Goal: Task Accomplishment & Management: Manage account settings

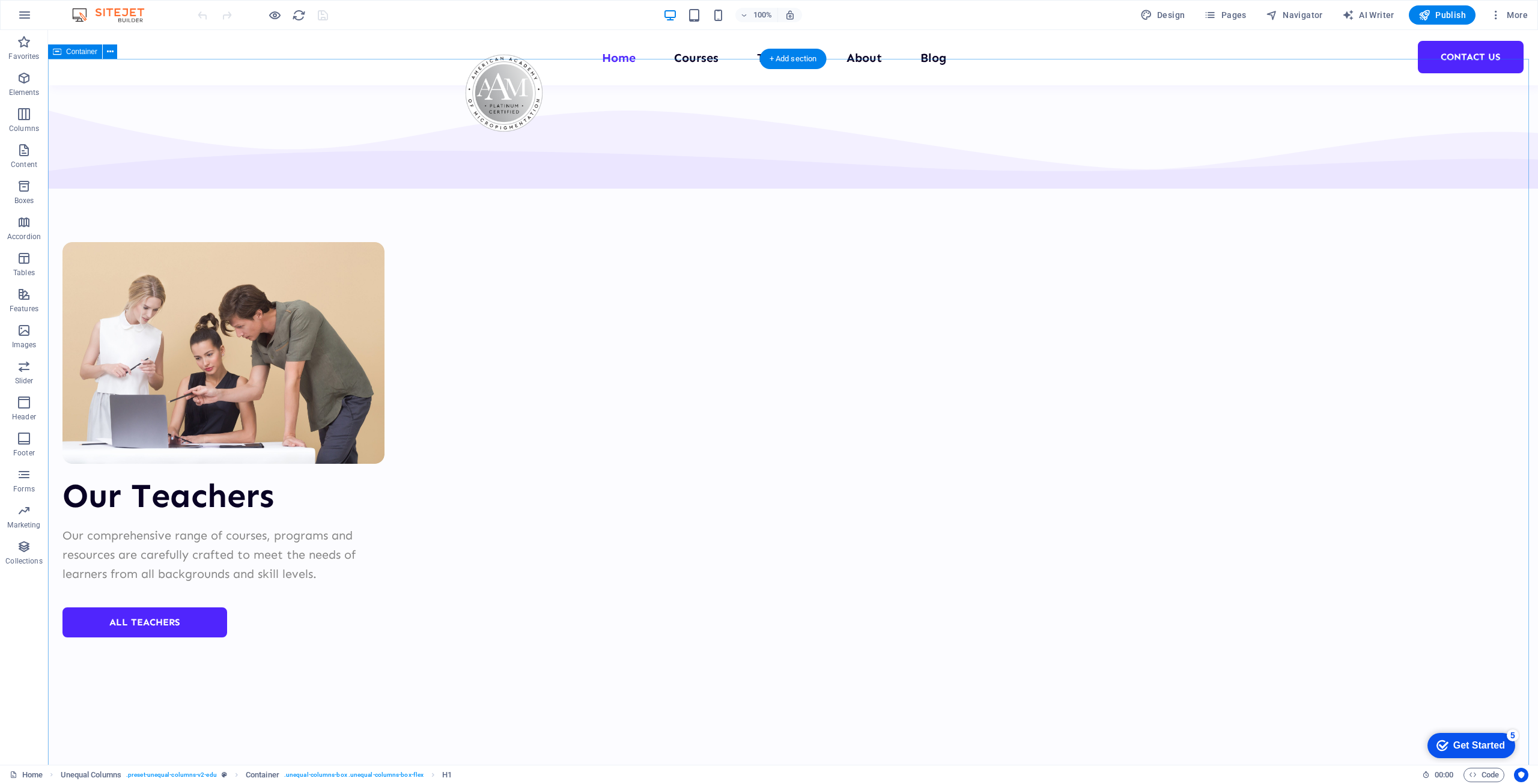
scroll to position [4454, 0]
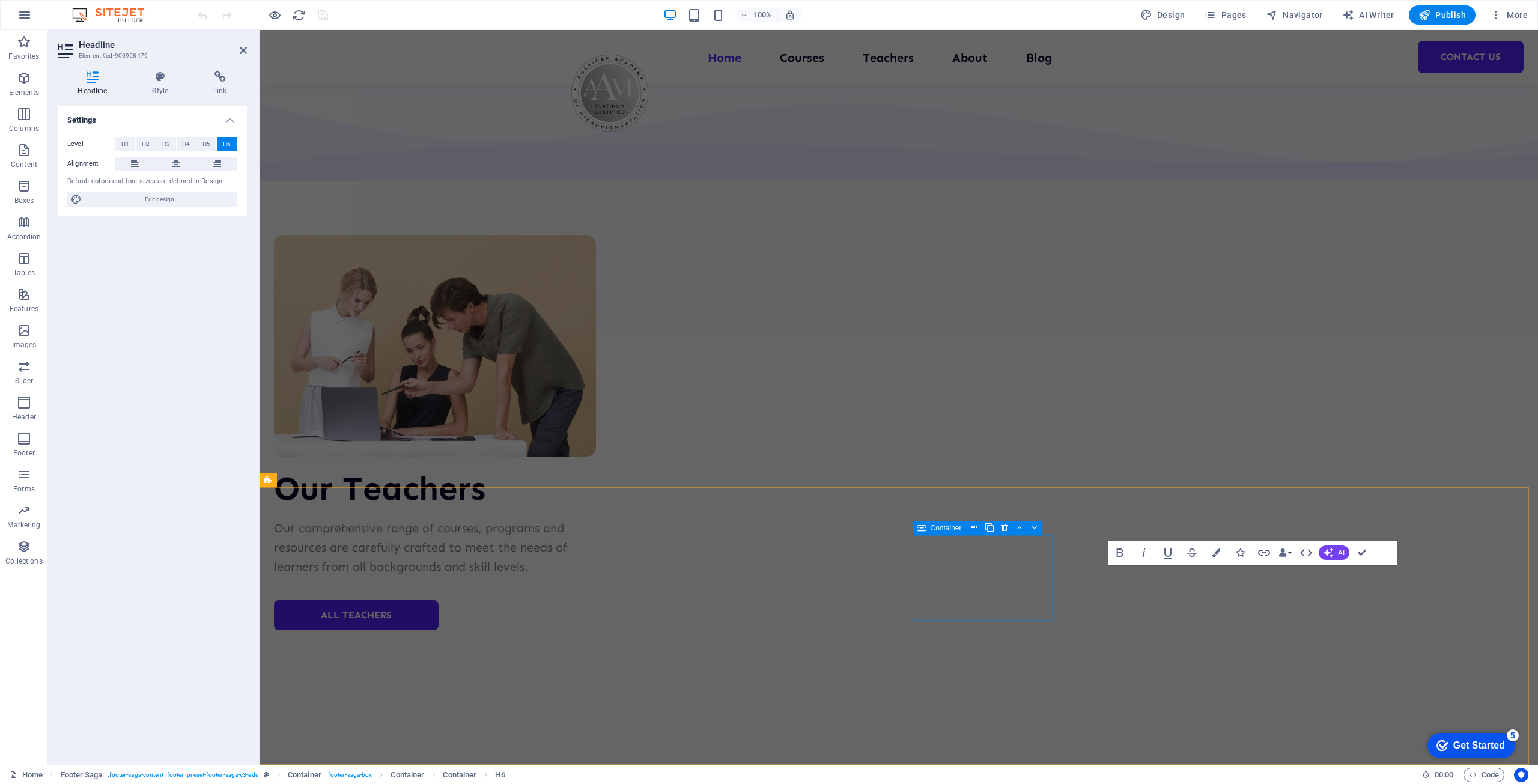
scroll to position [4473, 0]
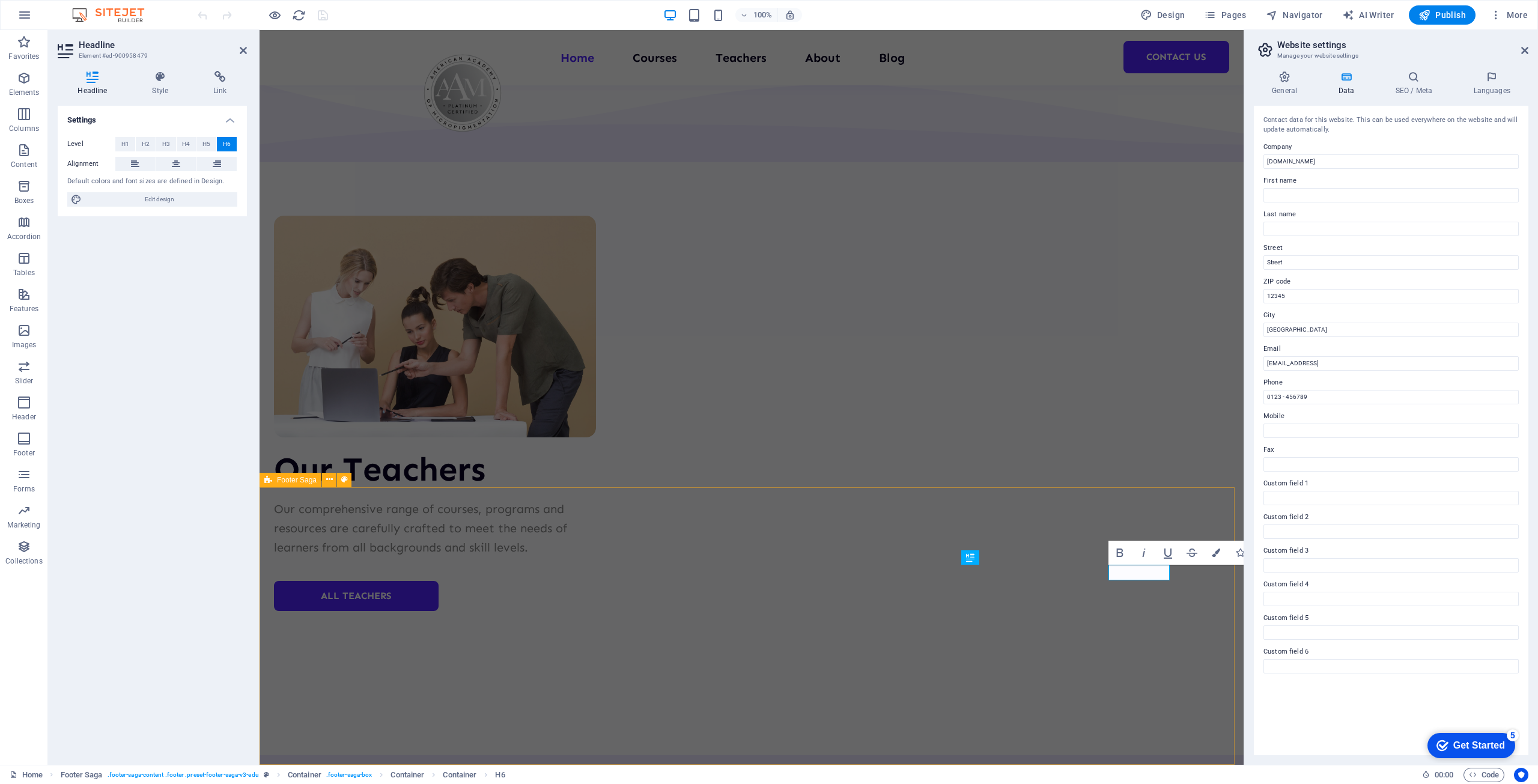
scroll to position [4492, 0]
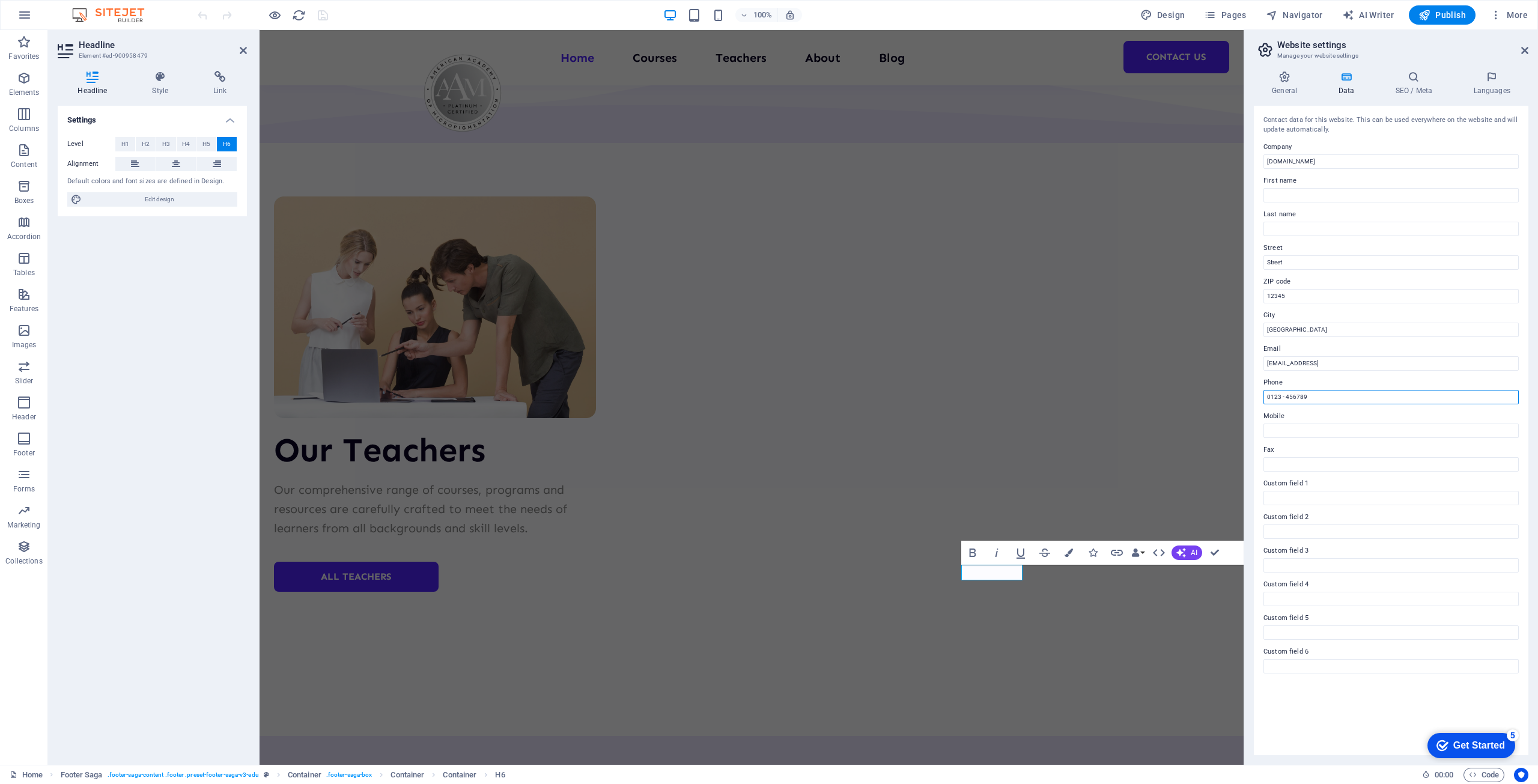
drag, startPoint x: 1320, startPoint y: 394, endPoint x: 1252, endPoint y: 392, distance: 68.0
click at [1254, 392] on div "Contact data for this website. This can be used everywhere on the website and w…" at bounding box center [1391, 430] width 275 height 649
type input "[PHONE_NUMBER]"
click at [1323, 696] on div "Contact data for this website. This can be used everywhere on the website and w…" at bounding box center [1391, 430] width 275 height 649
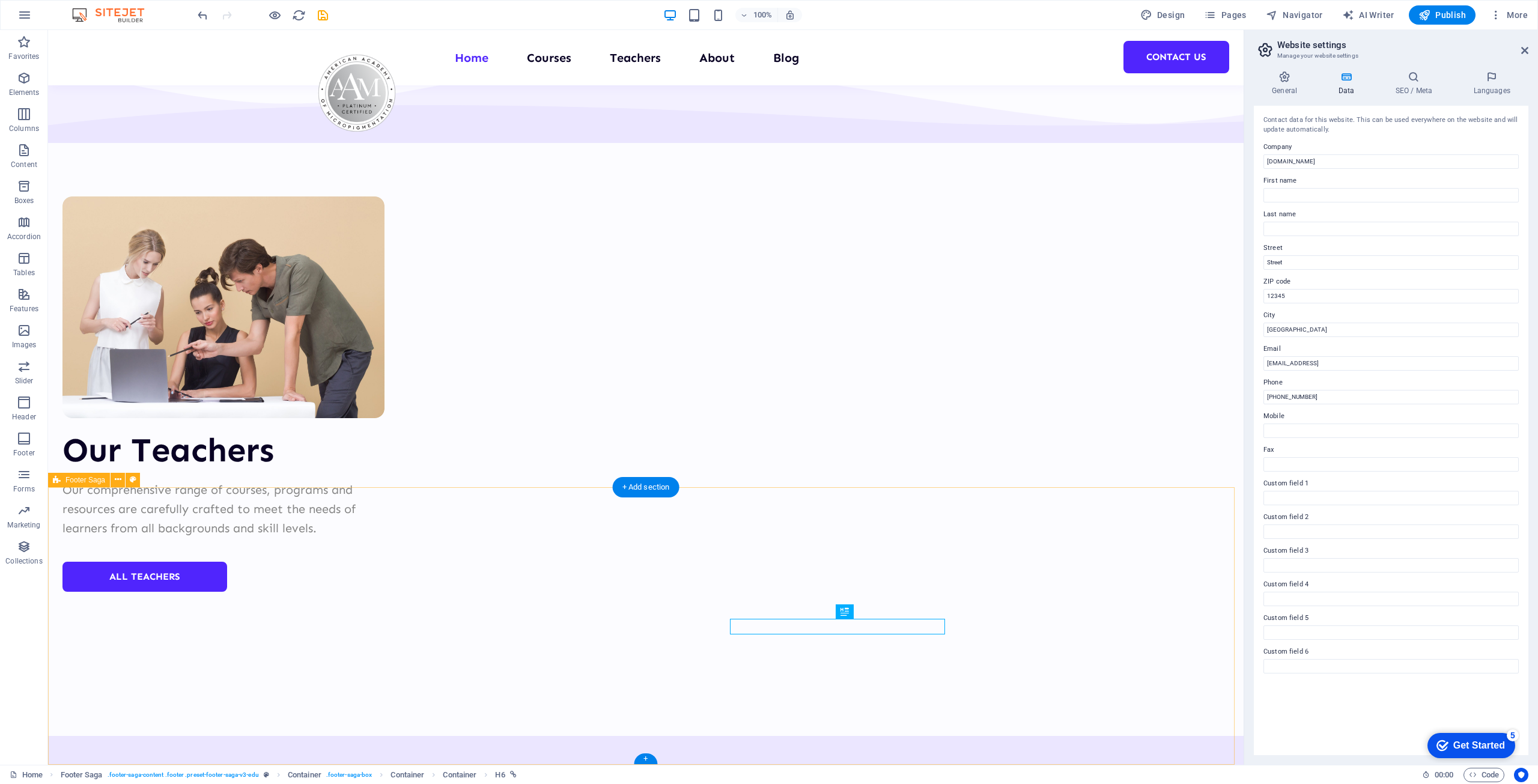
scroll to position [4473, 0]
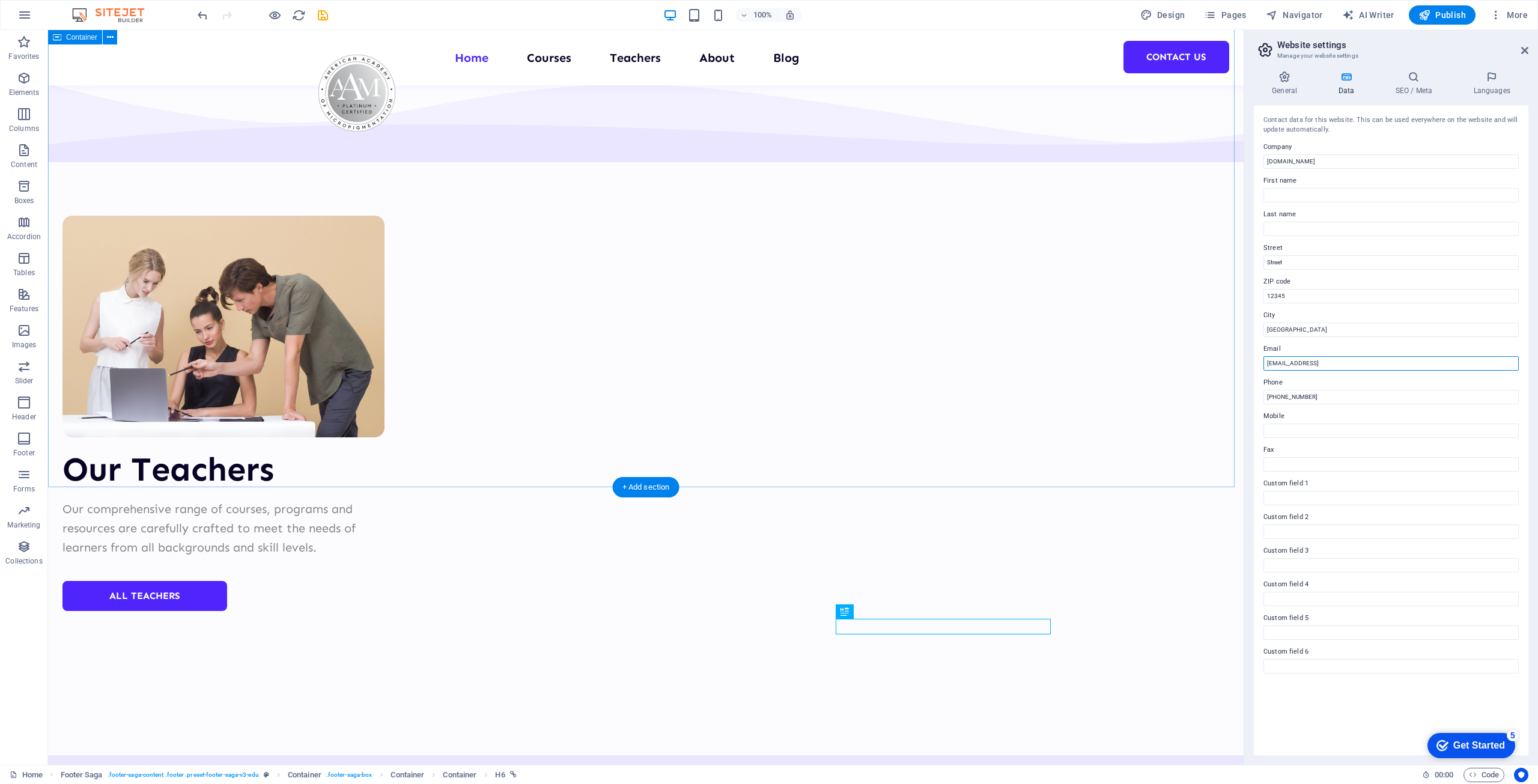
drag, startPoint x: 1462, startPoint y: 395, endPoint x: 1184, endPoint y: 354, distance: 281.0
type input "a"
type input "i"
type input "[EMAIL_ADDRESS][DOMAIN_NAME]"
click at [1379, 711] on div "Contact data for this website. This can be used everywhere on the website and w…" at bounding box center [1391, 430] width 275 height 649
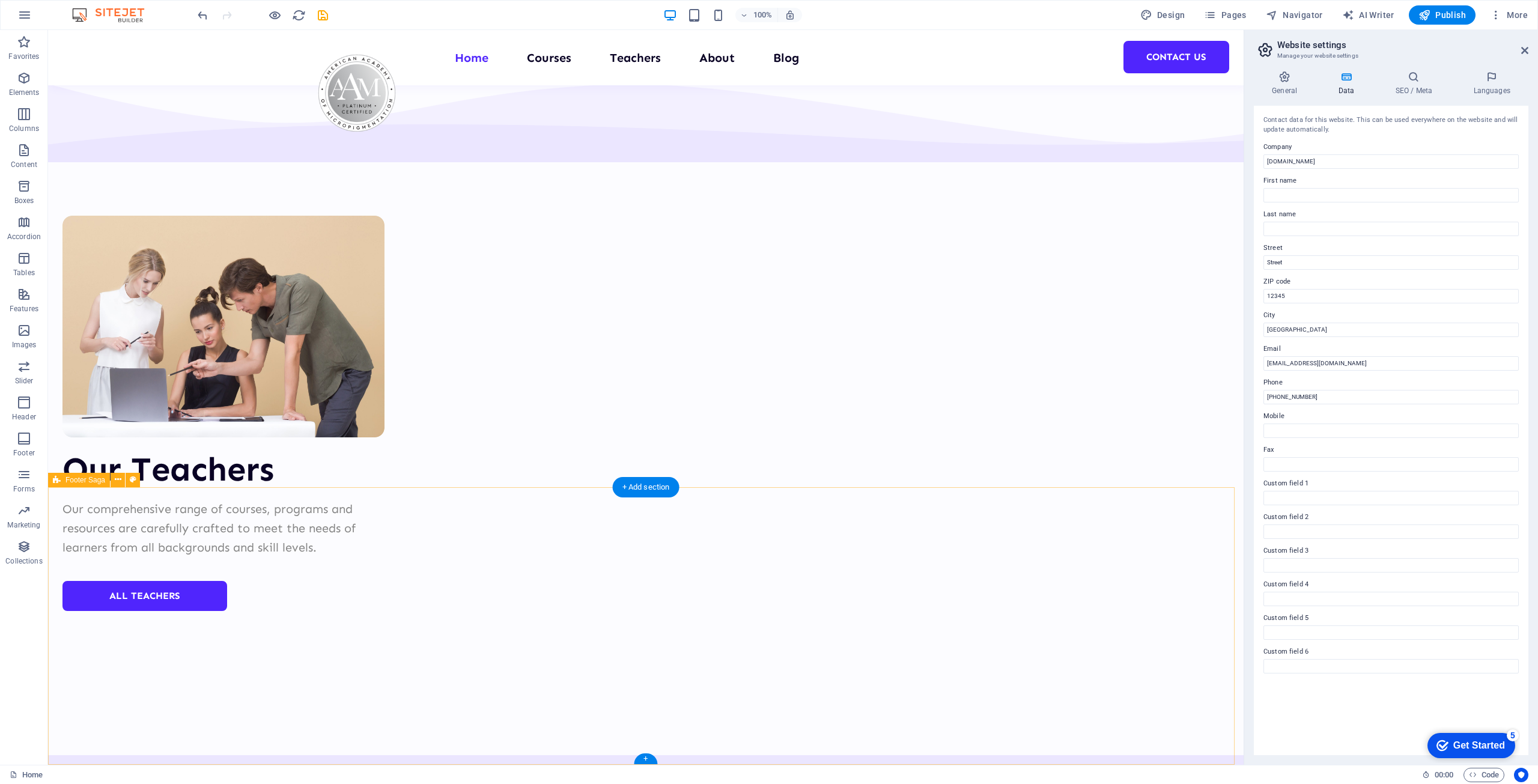
click at [629, 487] on div "+ Add section" at bounding box center [646, 487] width 66 height 21
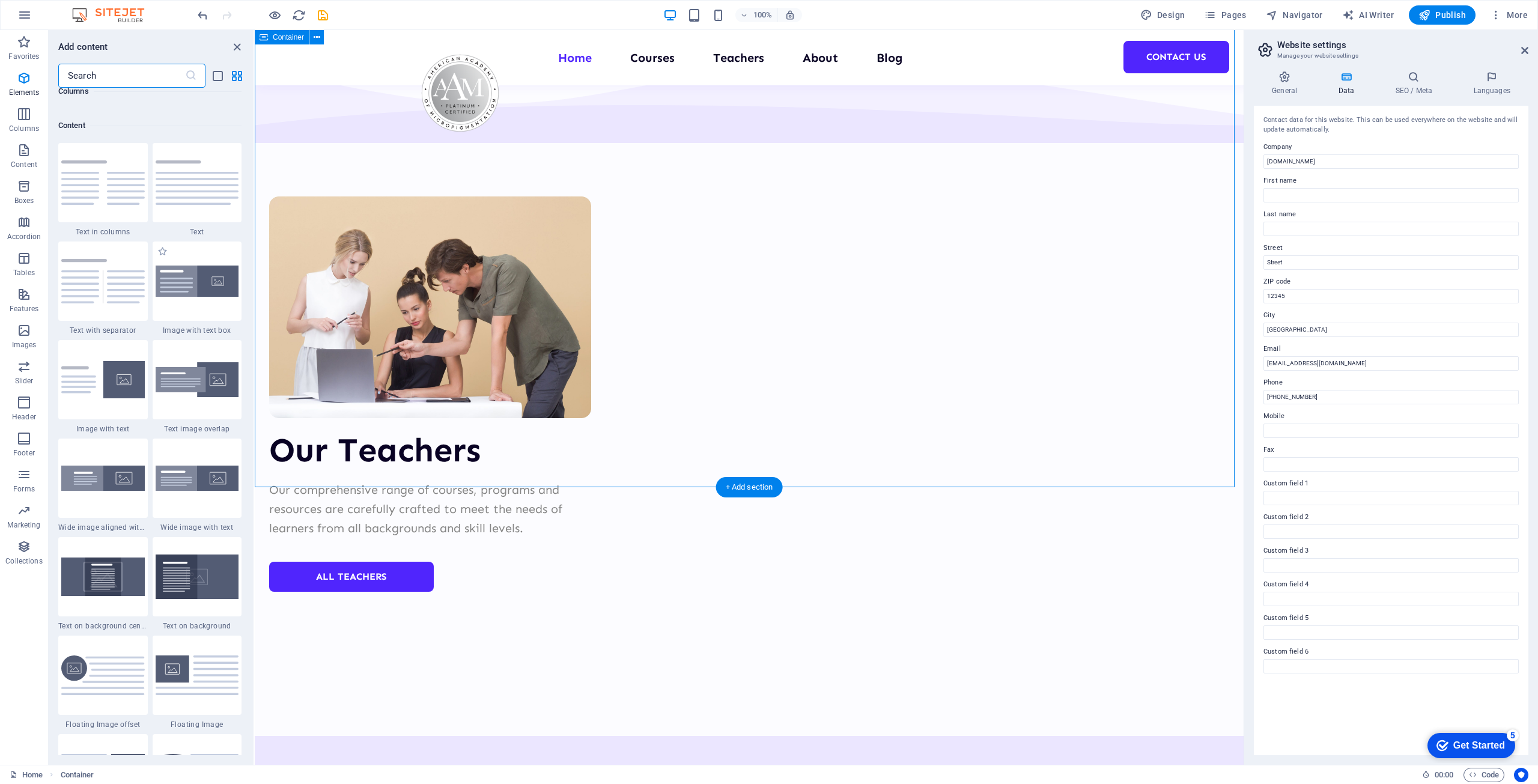
scroll to position [2101, 0]
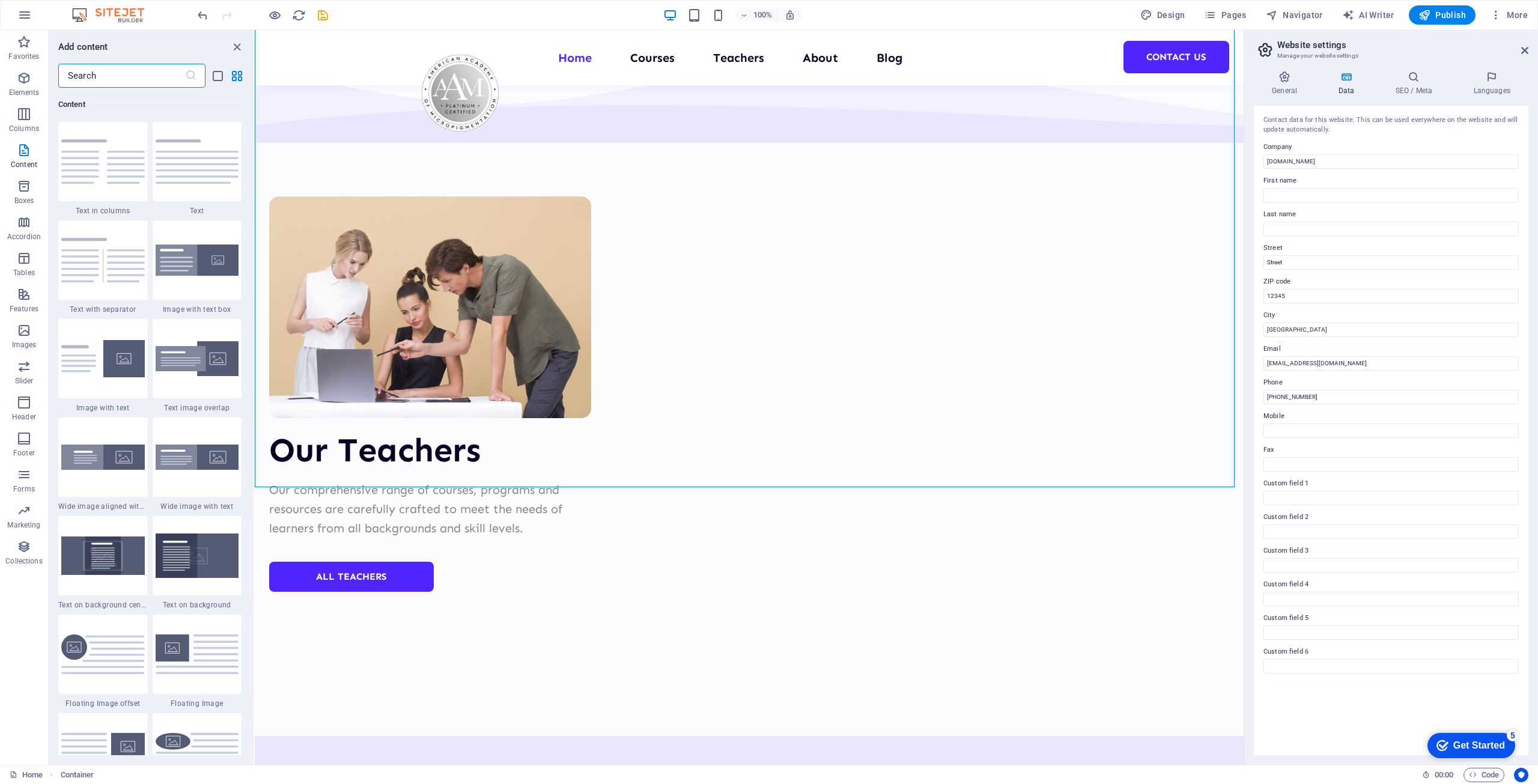
click at [102, 76] on input "text" at bounding box center [121, 75] width 127 height 24
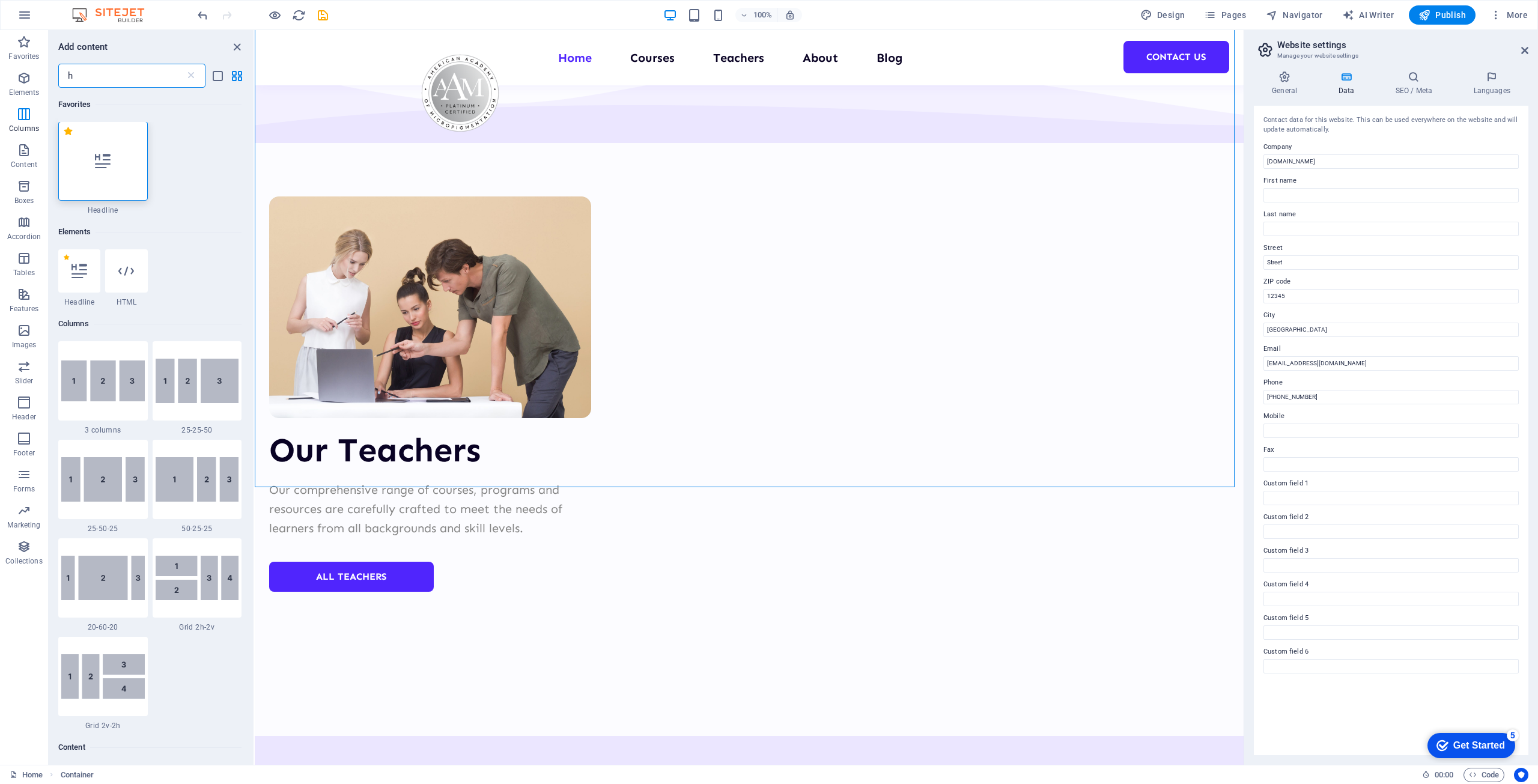
scroll to position [0, 0]
type input "h"
click at [135, 288] on div at bounding box center [126, 271] width 42 height 44
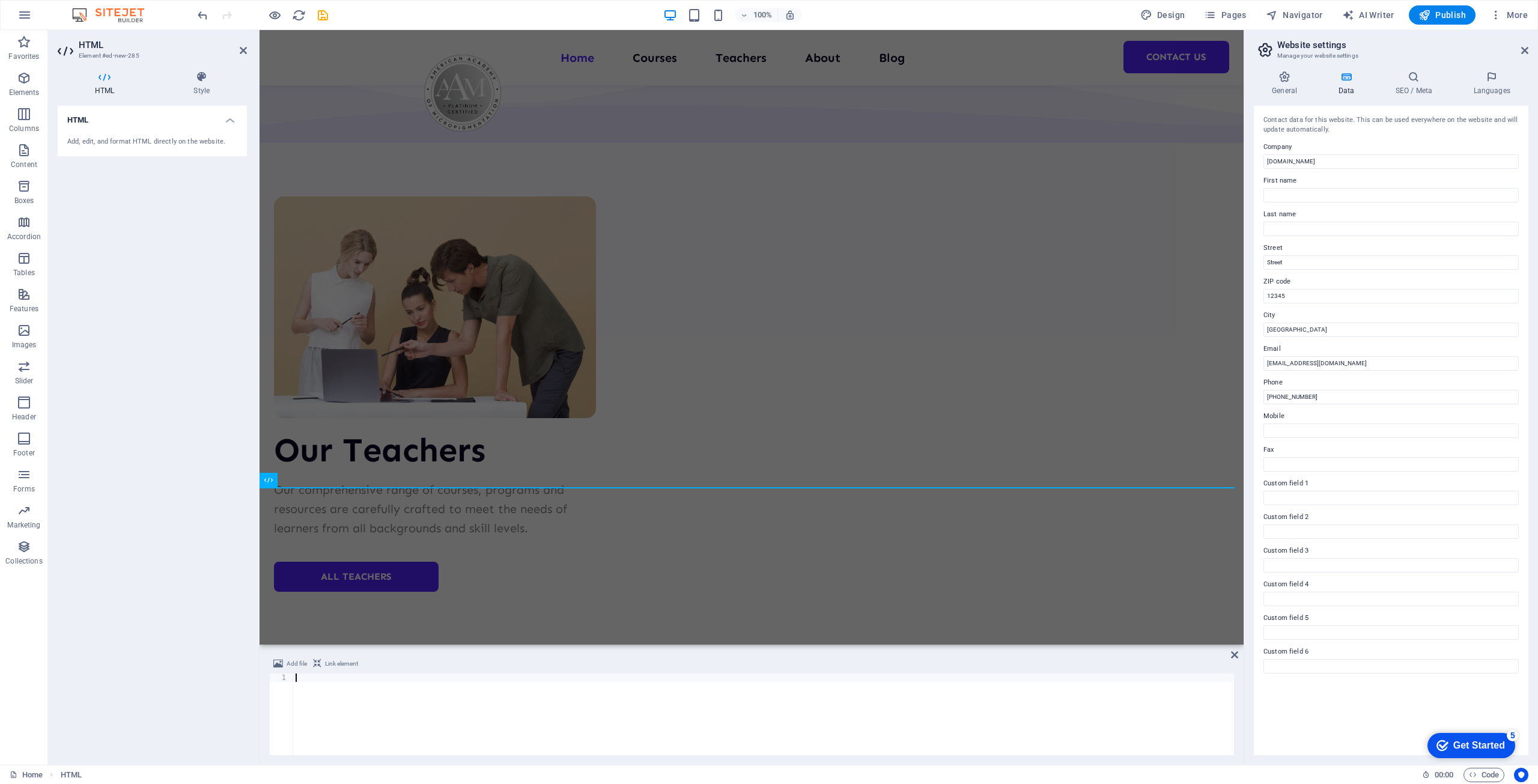
type textarea "</script>"
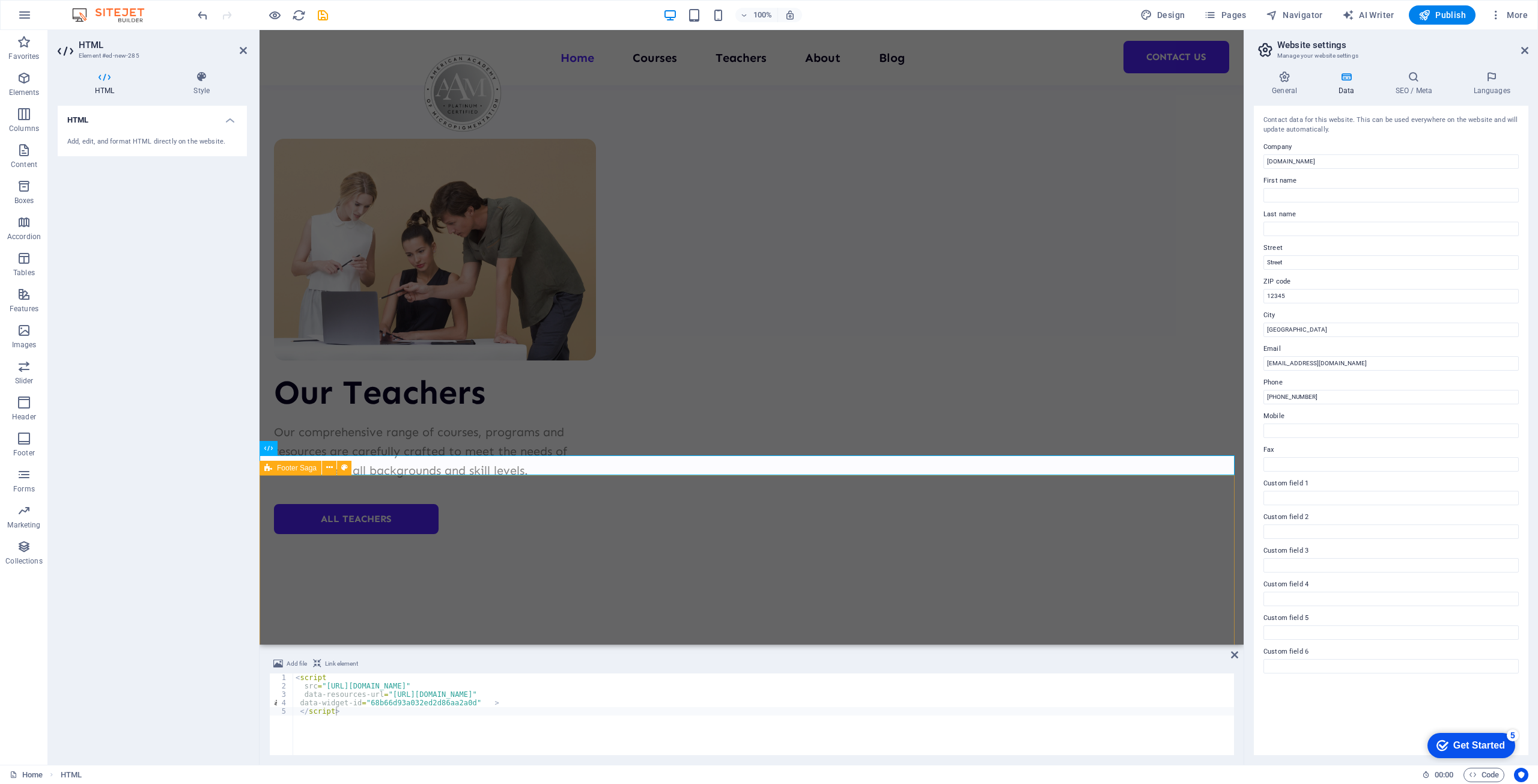
scroll to position [4632, 0]
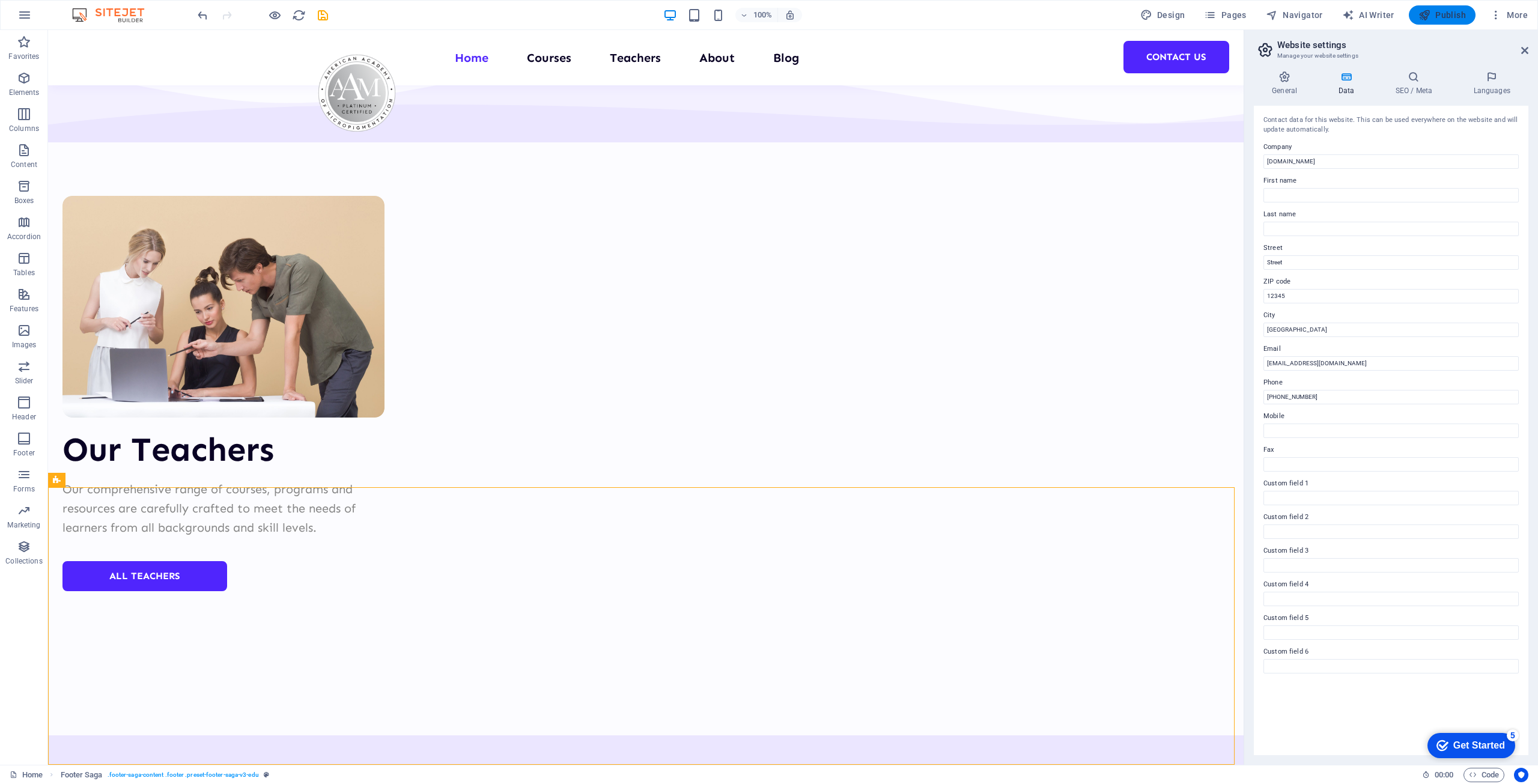
click at [1430, 17] on icon "button" at bounding box center [1424, 15] width 12 height 12
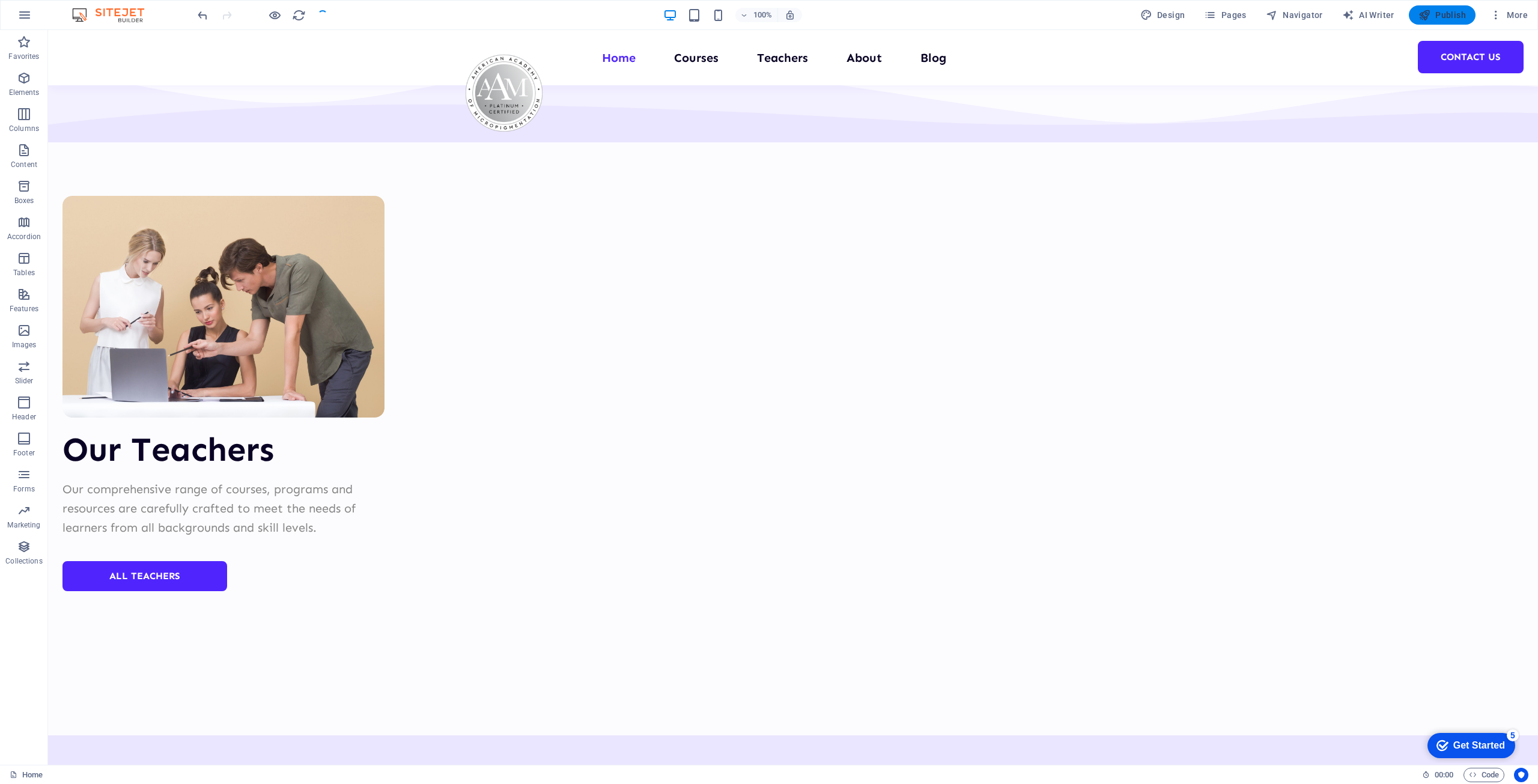
scroll to position [4474, 0]
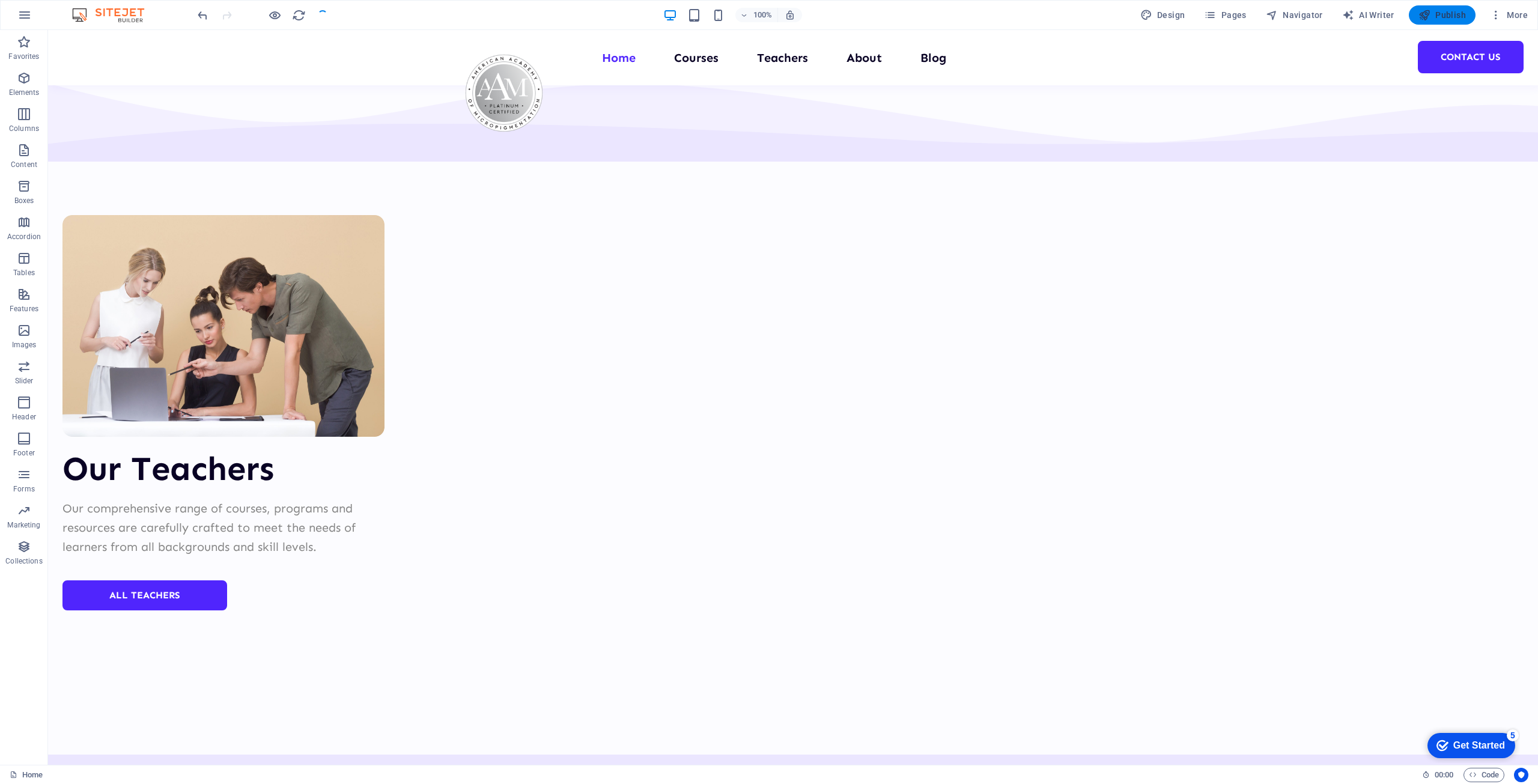
click at [1452, 16] on span "Publish" at bounding box center [1442, 15] width 48 height 12
click at [1432, 19] on span "Publish" at bounding box center [1442, 15] width 48 height 12
